Goal: Obtain resource: Download file/media

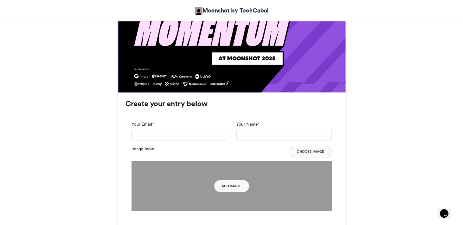
click at [462, 92] on html "Moonshot by TechCabal Moonshot by Techcabal 2025 Moonshot by Techcabal 2025 [DA…" at bounding box center [231, 220] width 463 height 1208
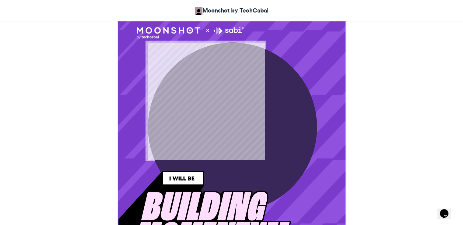
scroll to position [83, 0]
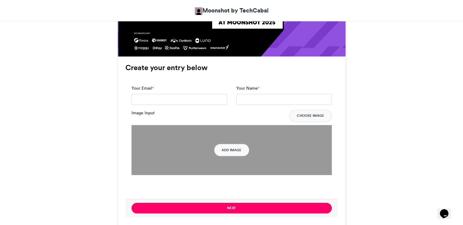
scroll to position [433, 0]
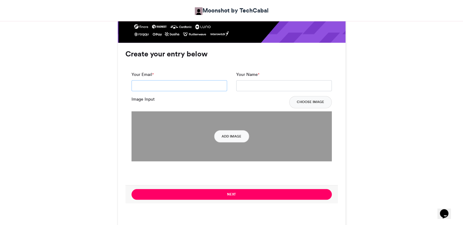
click at [186, 87] on input "Your Email *" at bounding box center [179, 85] width 96 height 11
type input "**********"
click at [251, 86] on input "Your Name *" at bounding box center [284, 85] width 96 height 11
type input "**********"
click at [306, 100] on button "Choose Image" at bounding box center [310, 102] width 43 height 12
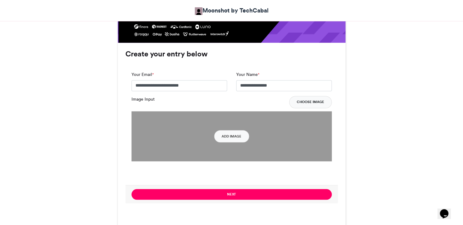
click at [304, 99] on button "Choose Image" at bounding box center [310, 102] width 43 height 12
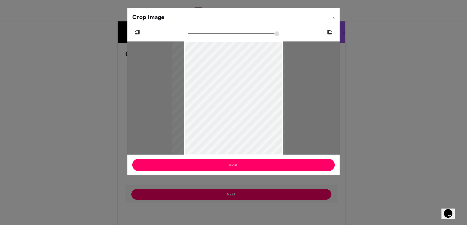
drag, startPoint x: 256, startPoint y: 141, endPoint x: 251, endPoint y: 133, distance: 10.0
click at [251, 133] on div at bounding box center [228, 97] width 113 height 113
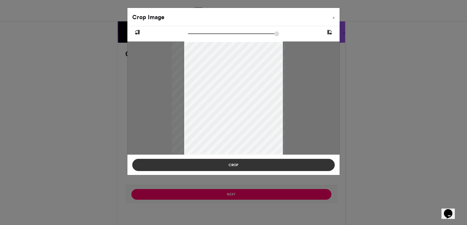
click at [244, 165] on button "Crop" at bounding box center [233, 164] width 203 height 12
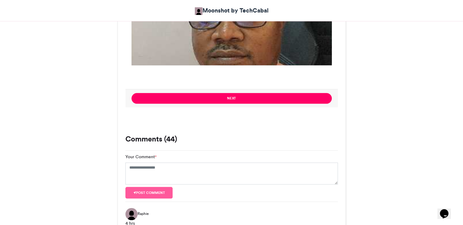
scroll to position [514, 0]
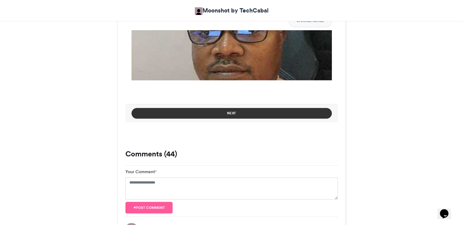
click at [276, 113] on button "Next" at bounding box center [231, 113] width 200 height 11
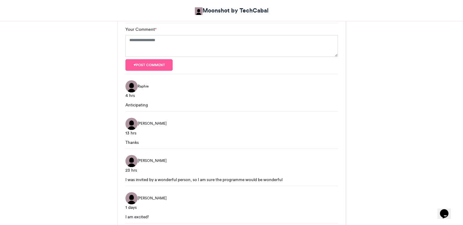
scroll to position [385, 0]
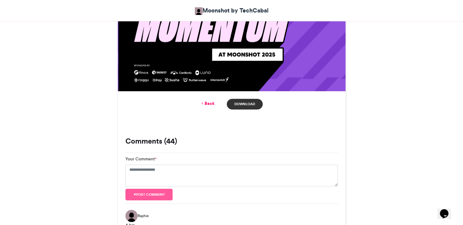
click at [250, 101] on link "Download" at bounding box center [245, 104] width 36 height 11
